Goal: Task Accomplishment & Management: Manage account settings

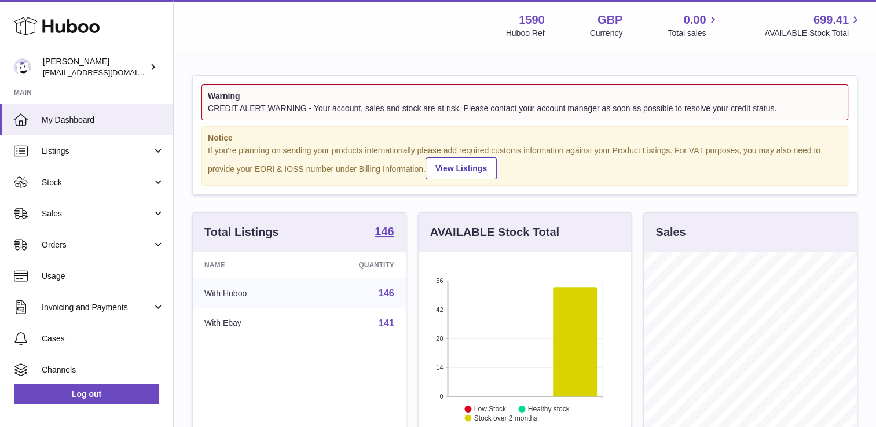
scroll to position [181, 213]
click at [111, 70] on span "[EMAIL_ADDRESS][DOMAIN_NAME]" at bounding box center [106, 72] width 127 height 9
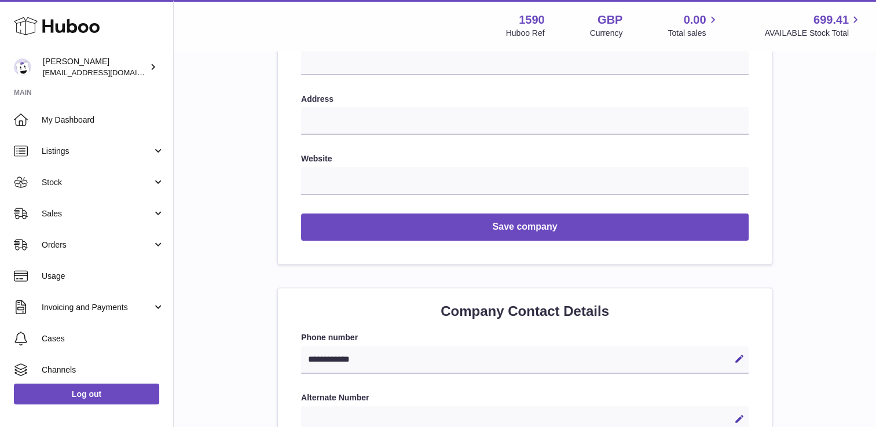
scroll to position [58, 0]
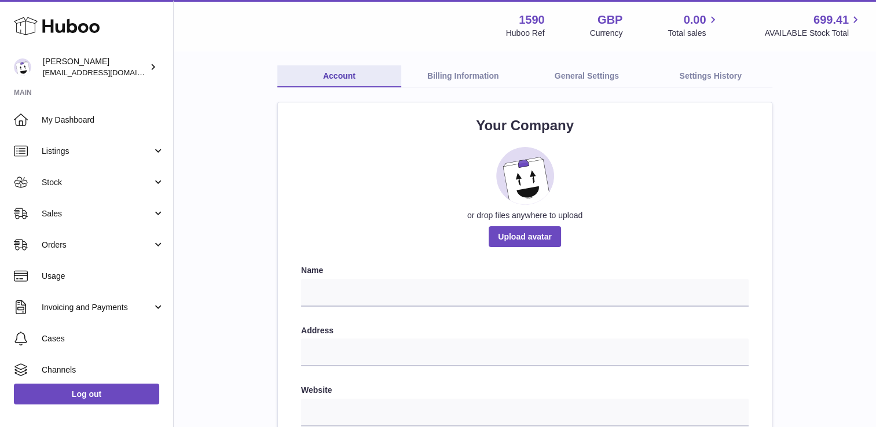
click at [445, 75] on link "Billing Information" at bounding box center [463, 76] width 124 height 22
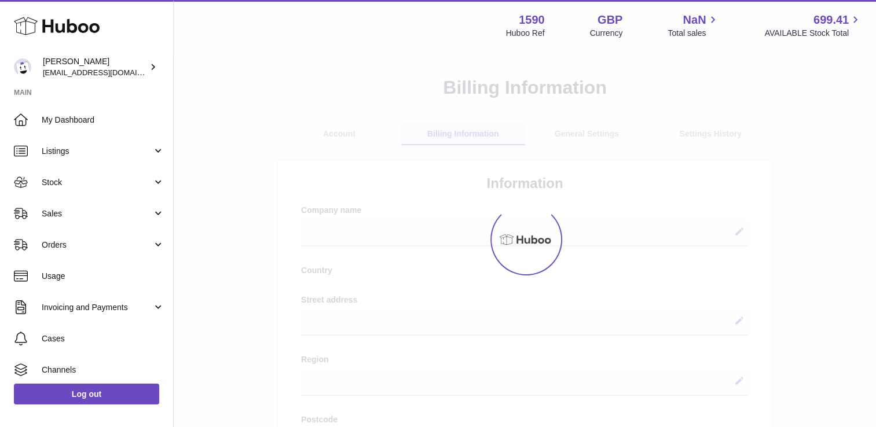
select select
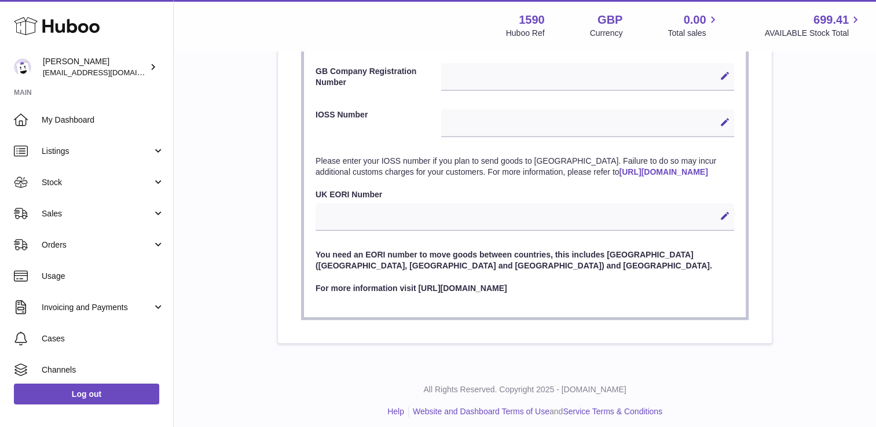
scroll to position [611, 0]
